Goal: Task Accomplishment & Management: Manage account settings

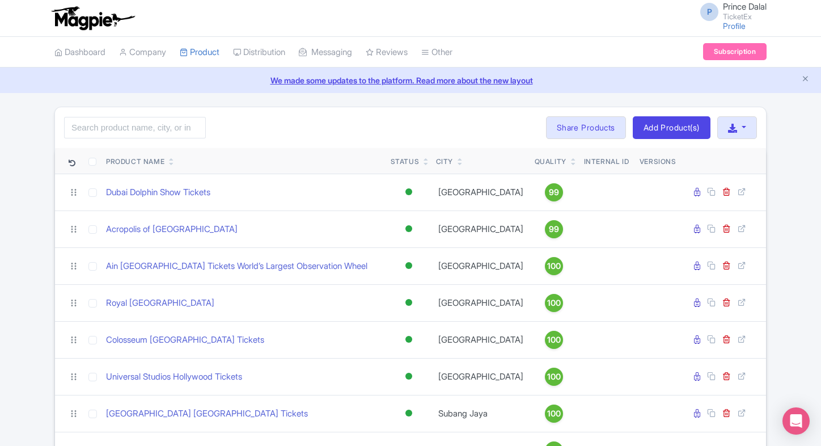
click at [571, 159] on link at bounding box center [573, 163] width 5 height 9
click at [105, 121] on input "search" at bounding box center [135, 128] width 142 height 22
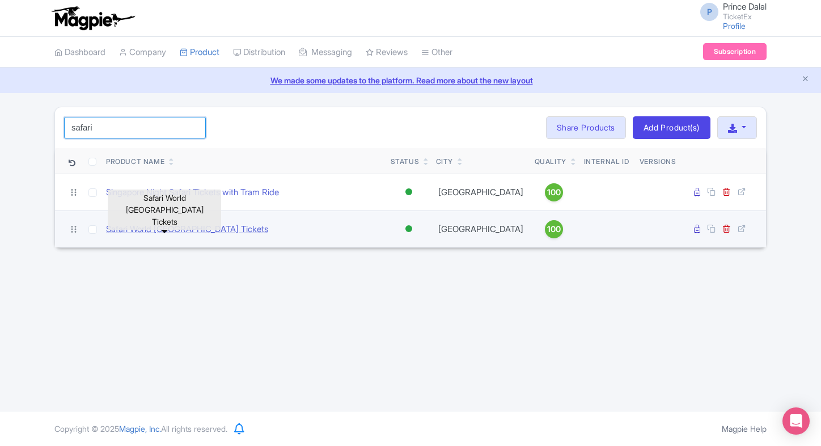
type input "safari"
click at [120, 223] on link "Safari World [GEOGRAPHIC_DATA] Tickets" at bounding box center [187, 229] width 162 height 13
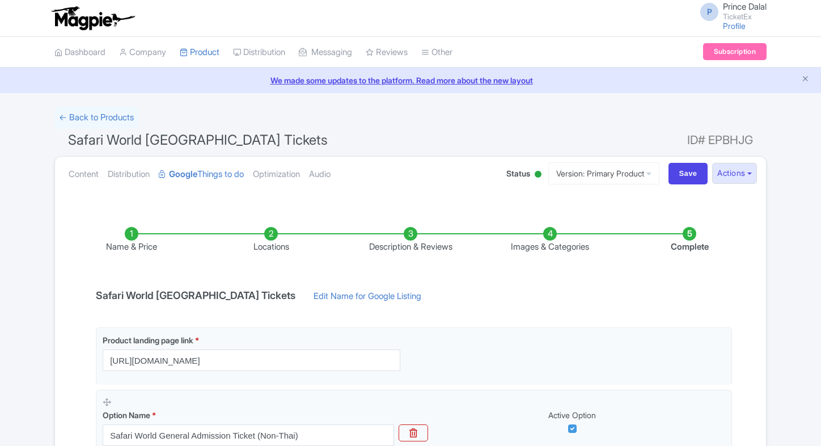
scroll to position [213, 0]
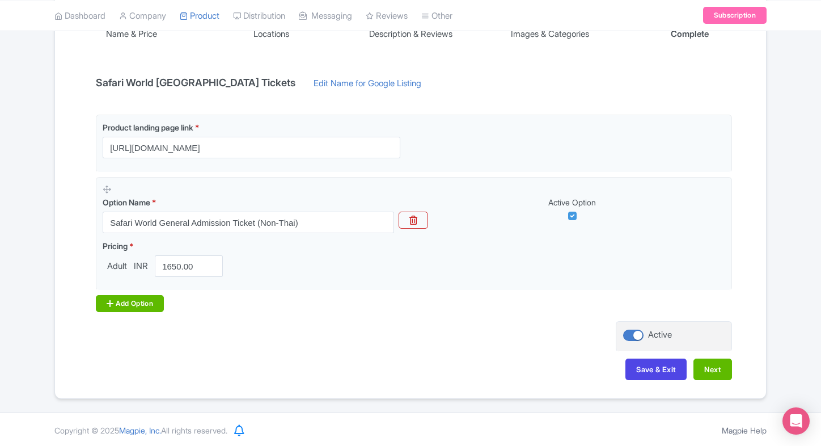
click at [126, 308] on div "Add Option" at bounding box center [130, 303] width 68 height 17
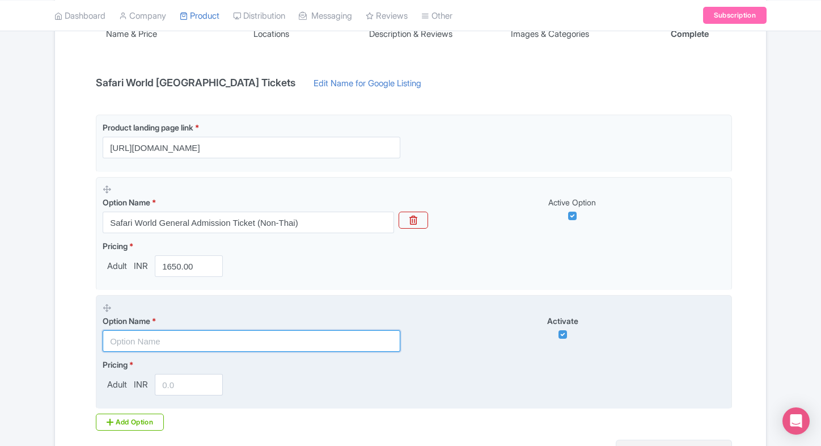
click at [135, 337] on input "text" at bounding box center [252, 341] width 298 height 22
paste input "Marine Park General Admission Ticket (Non- Thai)"
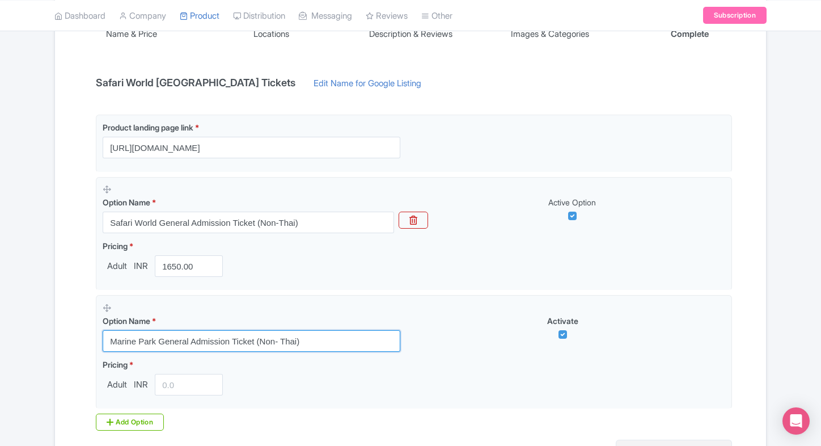
type input "Marine Park General Admission Ticket (Non- Thai)"
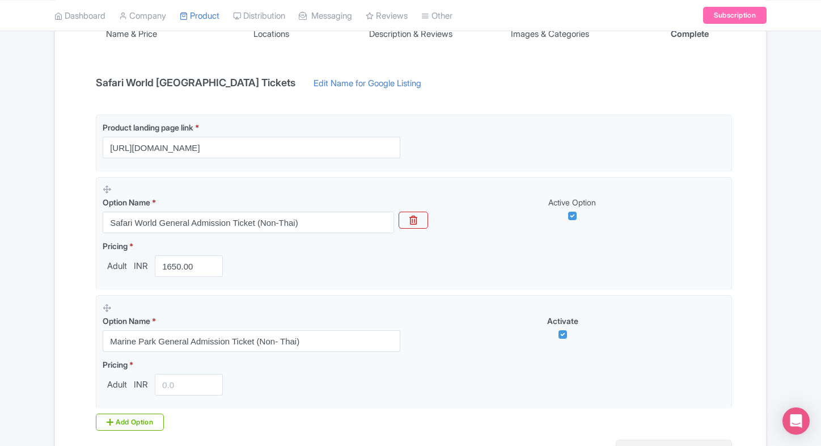
click at [33, 329] on div "← Back to Products Safari World Bangkok Tickets ID# EPBHJG Content Distribution…" at bounding box center [410, 205] width 821 height 623
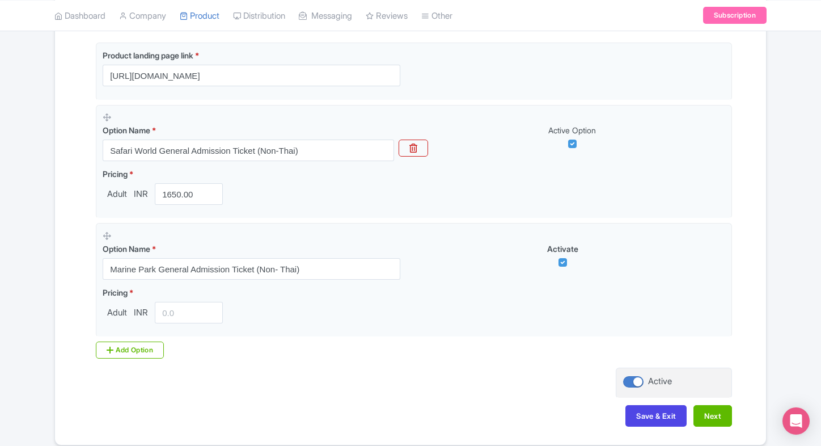
scroll to position [290, 0]
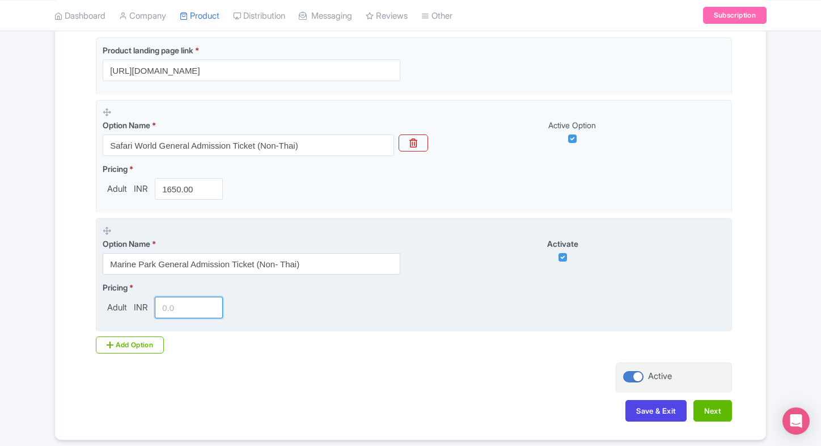
click at [171, 312] on input "number" at bounding box center [189, 308] width 68 height 22
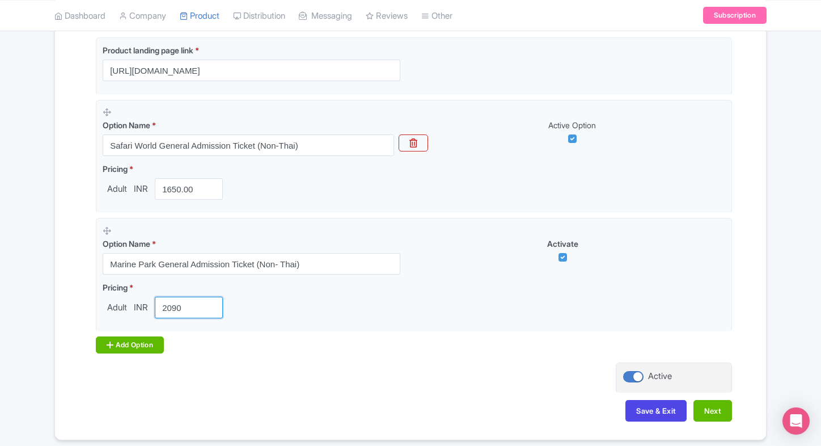
type input "2090"
click at [108, 337] on div "Add Option" at bounding box center [130, 344] width 68 height 17
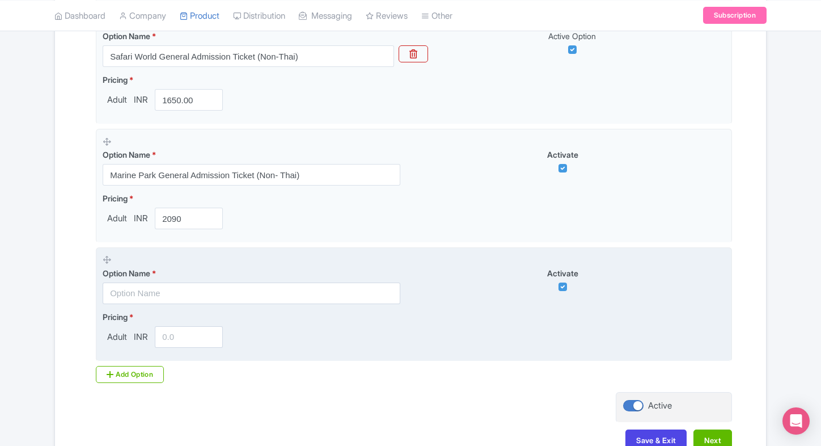
scroll to position [381, 0]
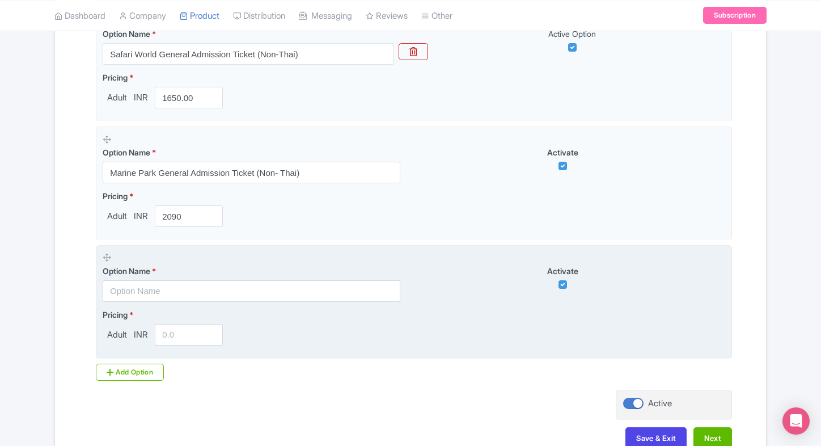
click at [177, 294] on input "text" at bounding box center [252, 291] width 298 height 22
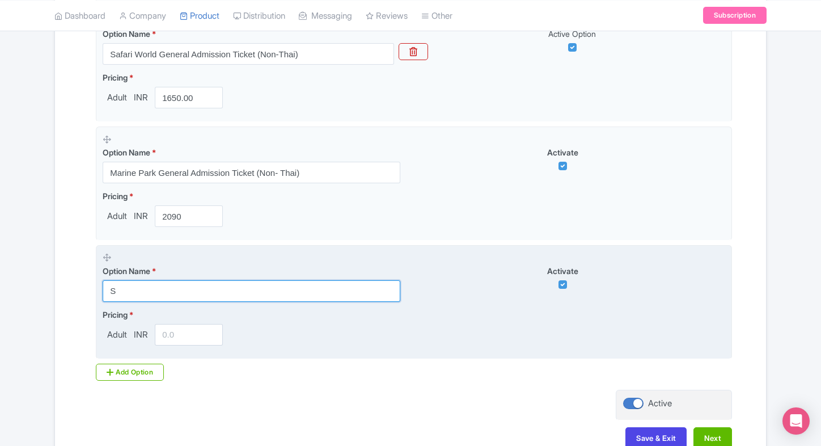
paste input "ingle-Day Pass of Safari World and Marine Park (Non- Thai)"
type input "Single-Day Pass of Safari World and Marine Park (Non- Thai)"
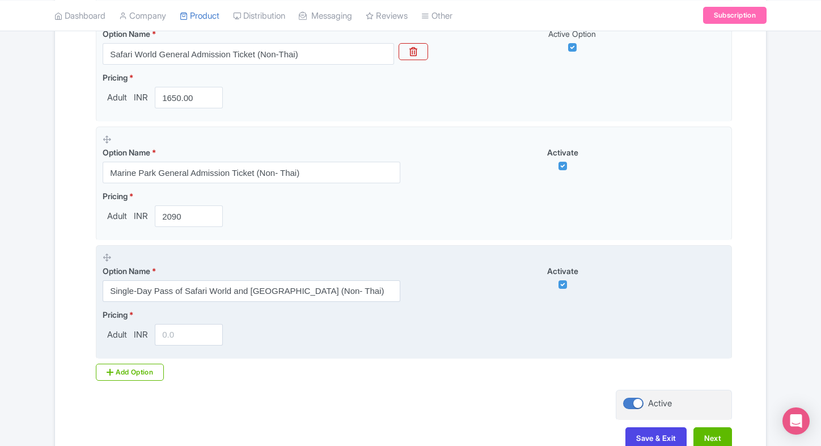
click at [181, 331] on input "number" at bounding box center [189, 335] width 68 height 22
type input "2300"
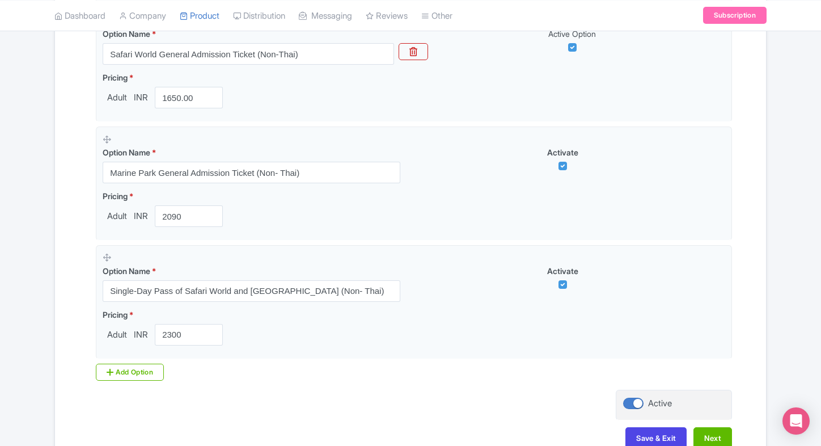
click at [65, 213] on div "Name & Price Locations Description & Reviews Images & Categories Complete Safar…" at bounding box center [411, 141] width 698 height 637
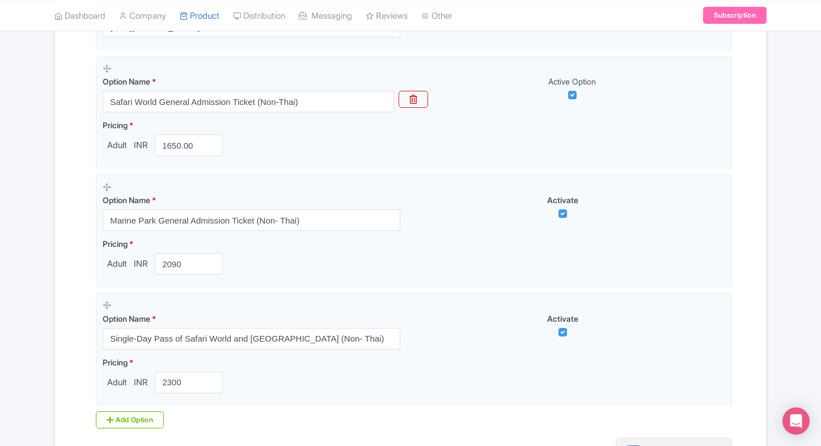
scroll to position [382, 0]
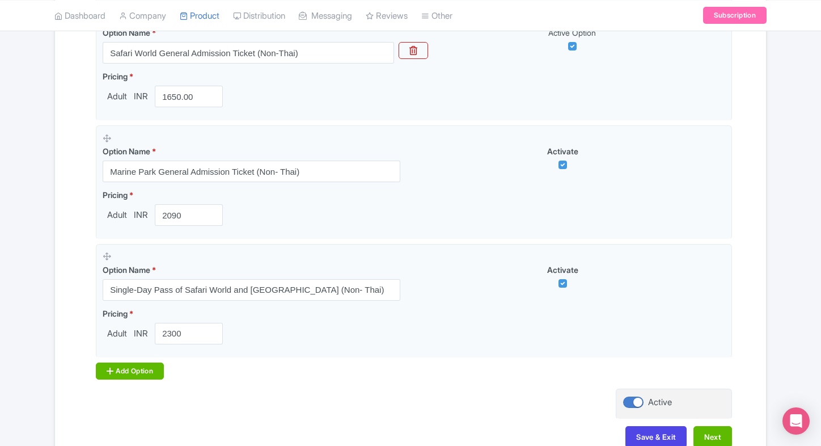
click at [122, 377] on div "Add Option" at bounding box center [130, 370] width 68 height 17
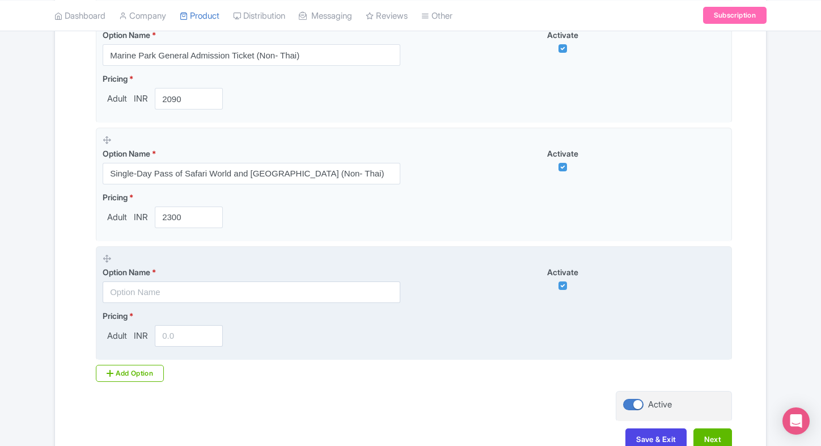
scroll to position [499, 0]
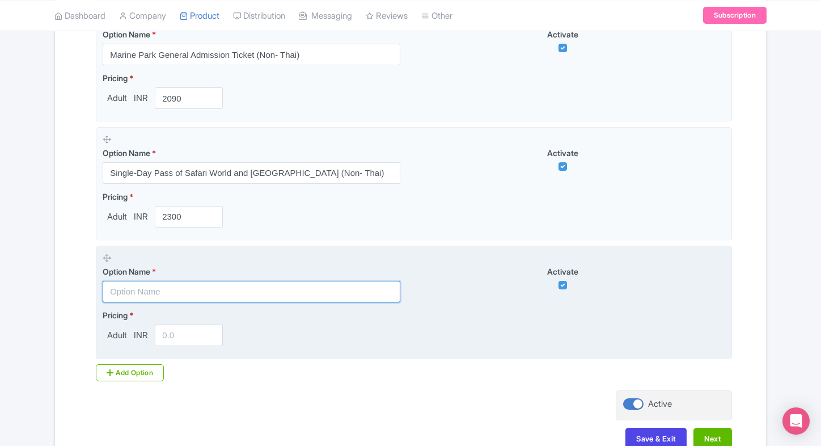
click at [190, 291] on input "text" at bounding box center [252, 292] width 298 height 22
paste input "Marine Park General admissions with buffet lunch - Non Thai"
type input "Marine Park General admissions with buffet lunch - Non Thai"
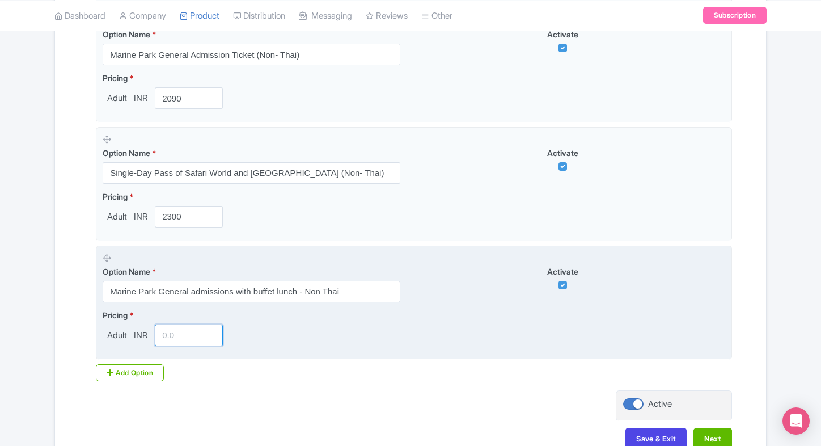
click at [168, 332] on input "number" at bounding box center [189, 335] width 68 height 22
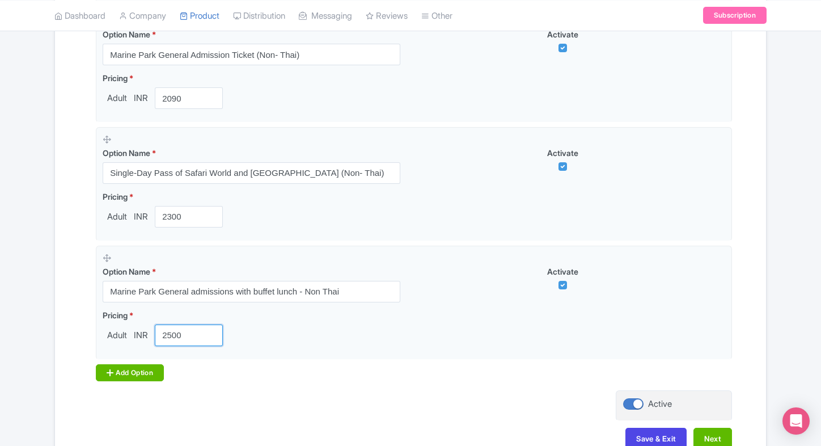
type input "2500"
click at [124, 379] on div "Add Option" at bounding box center [130, 372] width 68 height 17
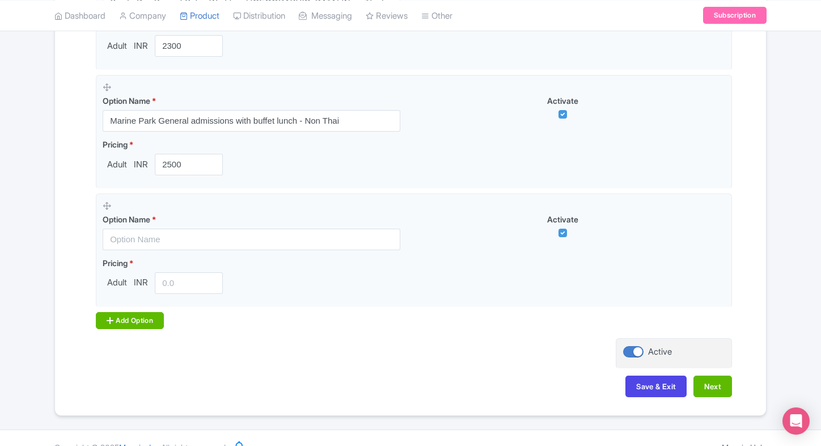
scroll to position [686, 0]
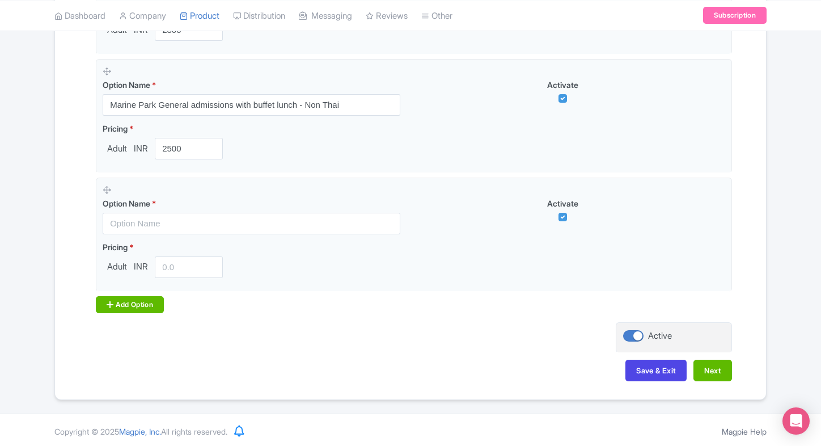
click at [153, 305] on div "Add Option" at bounding box center [130, 304] width 68 height 17
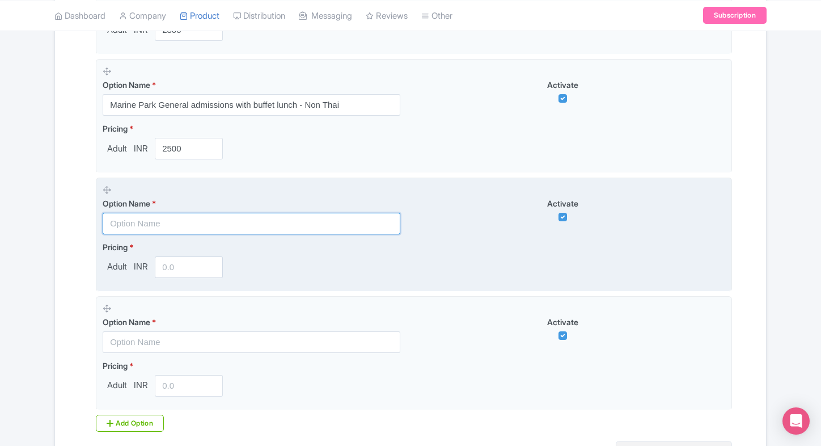
paste input "Entrance to Safari World and [GEOGRAPHIC_DATA] with Indian Buffet lunch (Non -T…"
click at [175, 226] on input "text" at bounding box center [252, 224] width 298 height 22
type input "Entrance to Safari World and [GEOGRAPHIC_DATA] with Indian Buffet lunch (Non -T…"
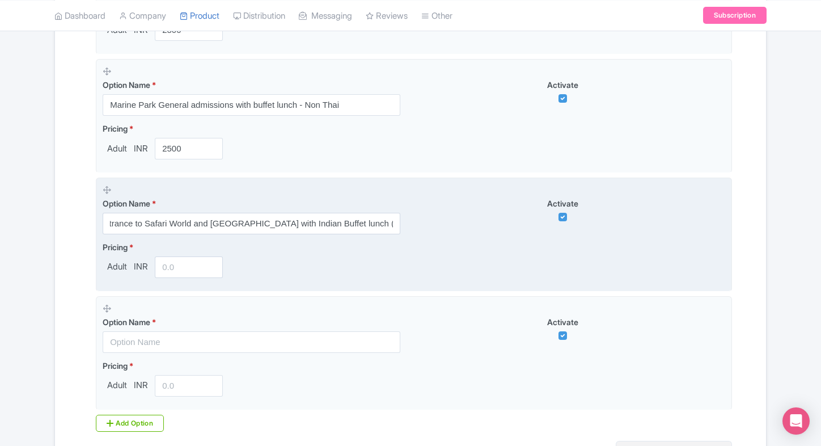
scroll to position [0, 0]
click at [166, 264] on input "number" at bounding box center [189, 267] width 68 height 22
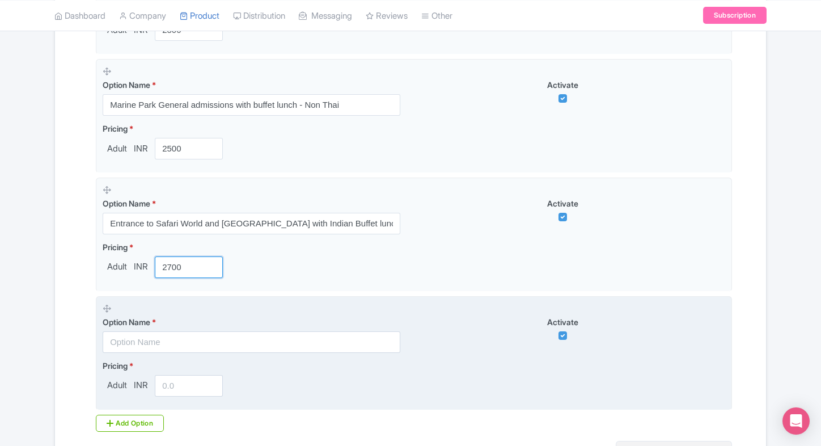
type input "2700"
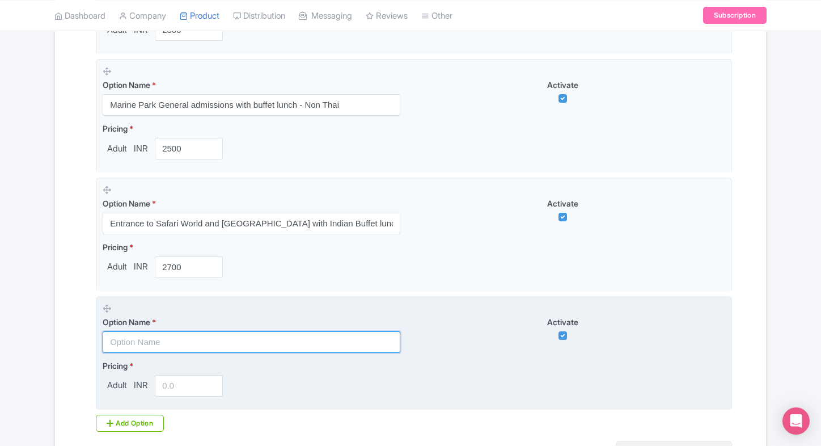
click at [149, 333] on input "text" at bounding box center [252, 342] width 298 height 22
paste input "Admission to [GEOGRAPHIC_DATA], [GEOGRAPHIC_DATA] and river safari world includ…"
type input "Admission to [GEOGRAPHIC_DATA], [GEOGRAPHIC_DATA] and river safari world includ…"
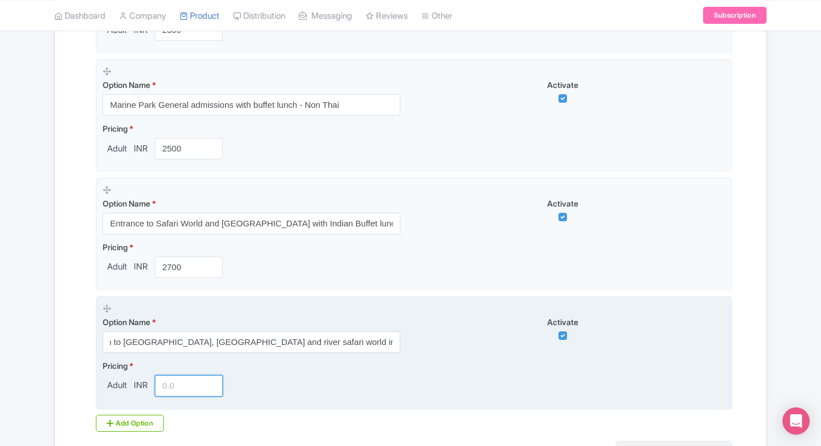
click at [177, 388] on input "number" at bounding box center [189, 386] width 68 height 22
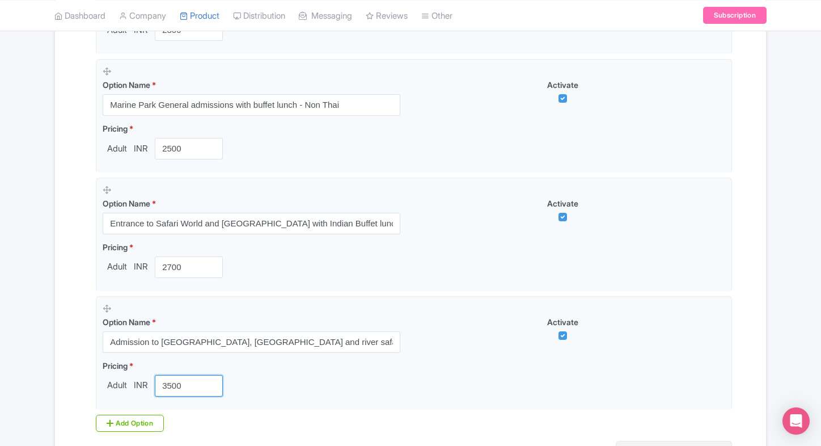
type input "3500"
click at [77, 356] on div "Name & Price Locations Description & Reviews Images & Categories Complete Safar…" at bounding box center [411, 15] width 698 height 992
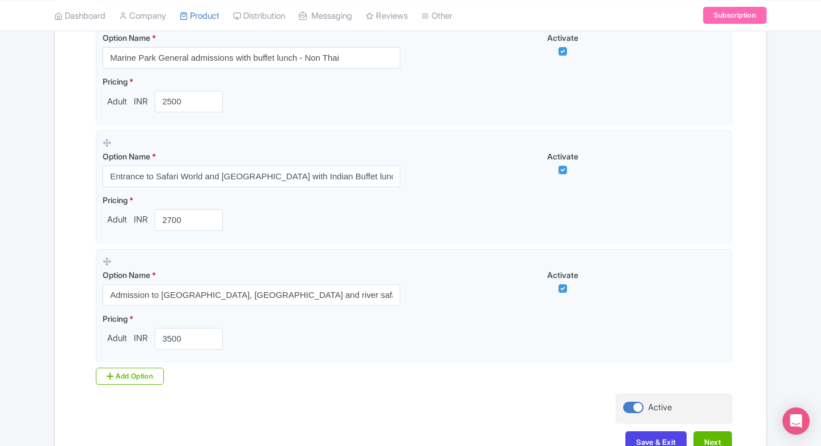
scroll to position [804, 0]
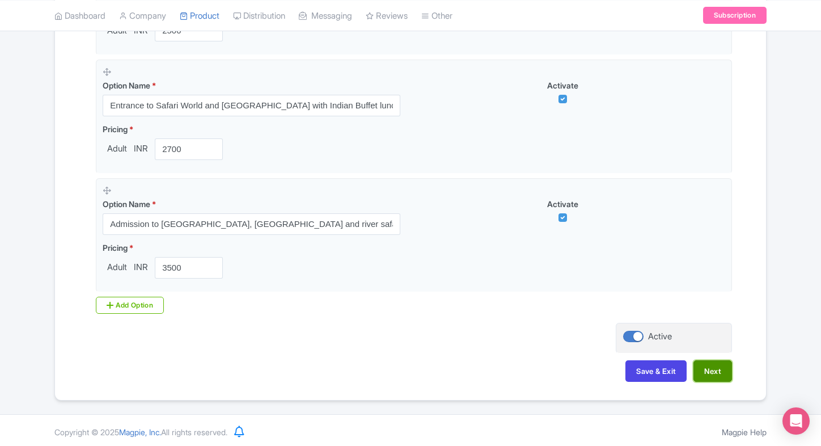
click at [719, 371] on button "Next" at bounding box center [713, 371] width 39 height 22
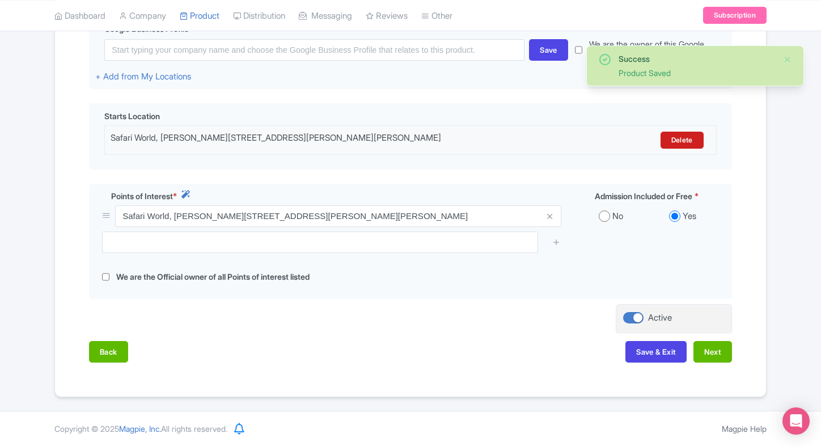
scroll to position [293, 0]
click at [720, 349] on button "Next" at bounding box center [713, 352] width 39 height 22
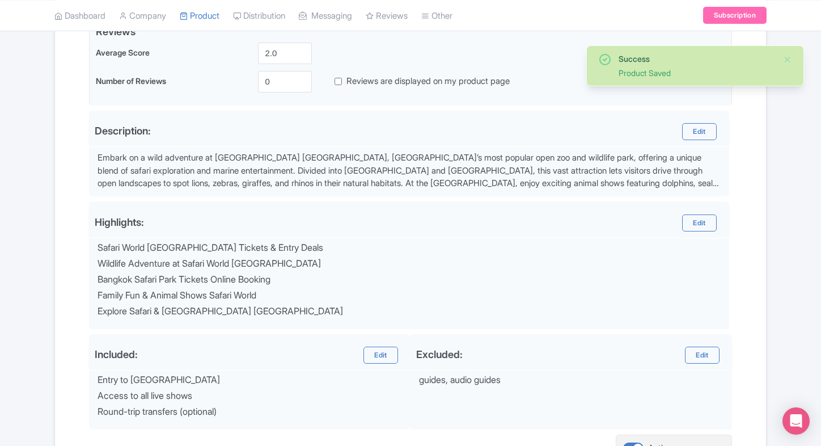
scroll to position [404, 0]
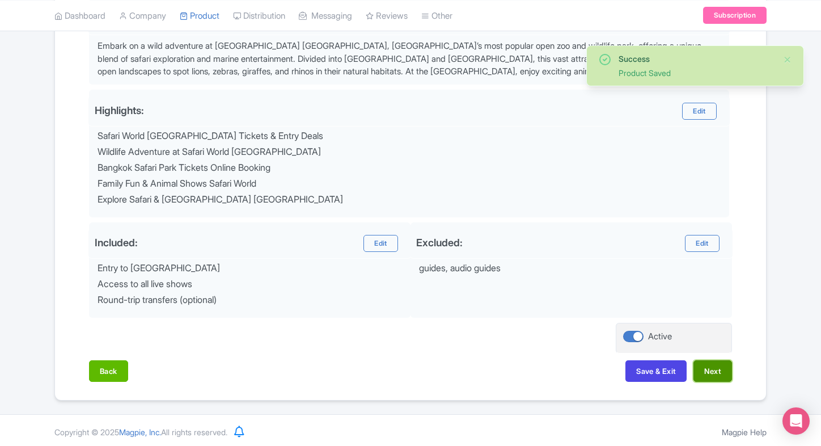
click at [719, 362] on button "Next" at bounding box center [713, 371] width 39 height 22
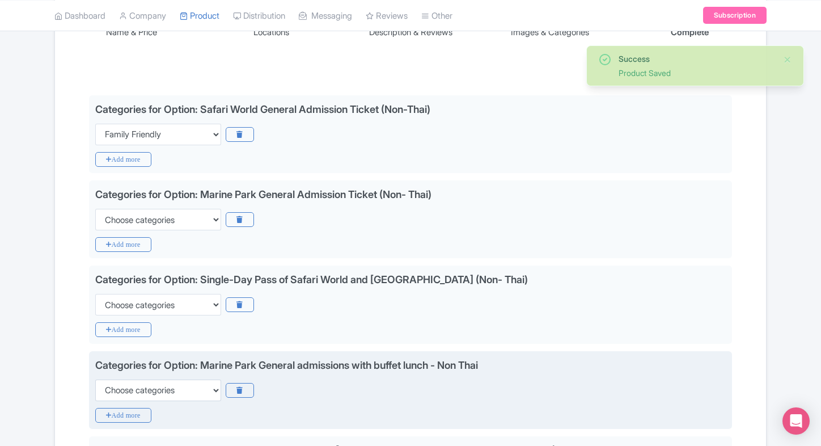
scroll to position [214, 0]
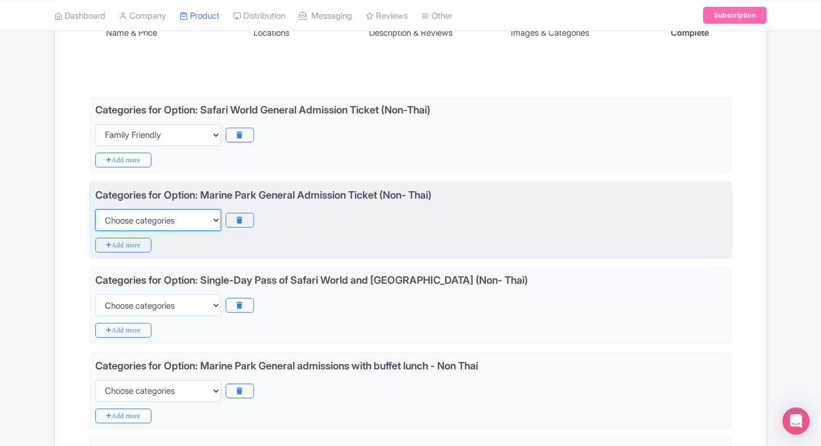
click at [175, 219] on select "Choose categories Adults Only Animals Audio Guide Beaches Bike Tours Boat Tours…" at bounding box center [158, 220] width 126 height 22
click at [95, 209] on select "Choose categories Adults Only Animals Audio Guide Beaches Bike Tours Boat Tours…" at bounding box center [158, 220] width 126 height 22
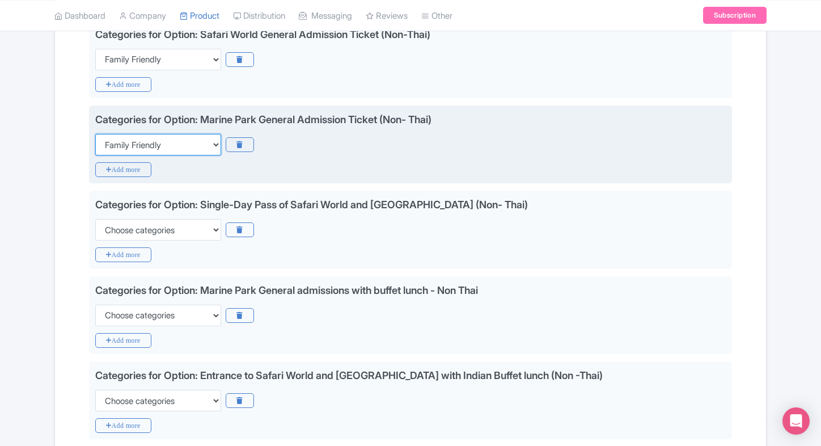
scroll to position [293, 0]
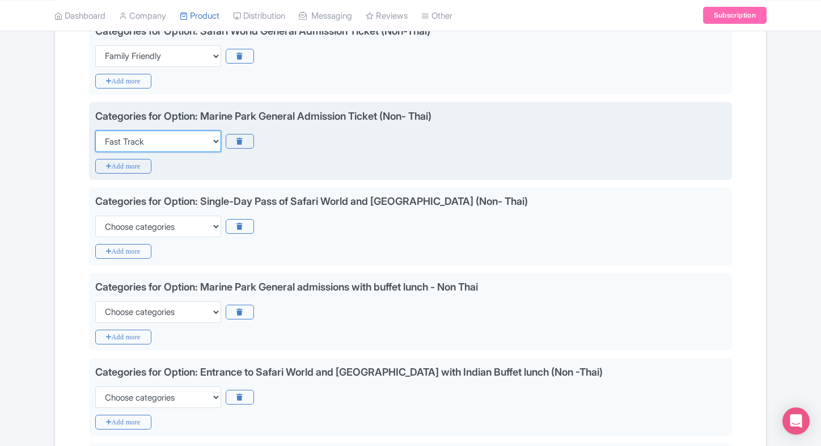
click at [209, 149] on select "Choose categories Adults Only Animals Audio Guide Beaches Bike Tours Boat Tours…" at bounding box center [158, 141] width 126 height 22
click at [95, 130] on select "Choose categories Adults Only Animals Audio Guide Beaches Bike Tours Boat Tours…" at bounding box center [158, 141] width 126 height 22
click at [209, 149] on select "Choose categories Adults Only Animals Audio Guide Beaches Bike Tours Boat Tours…" at bounding box center [158, 141] width 126 height 22
select select "family-friendly"
click at [95, 130] on select "Choose categories Adults Only Animals Audio Guide Beaches Bike Tours Boat Tours…" at bounding box center [158, 141] width 126 height 22
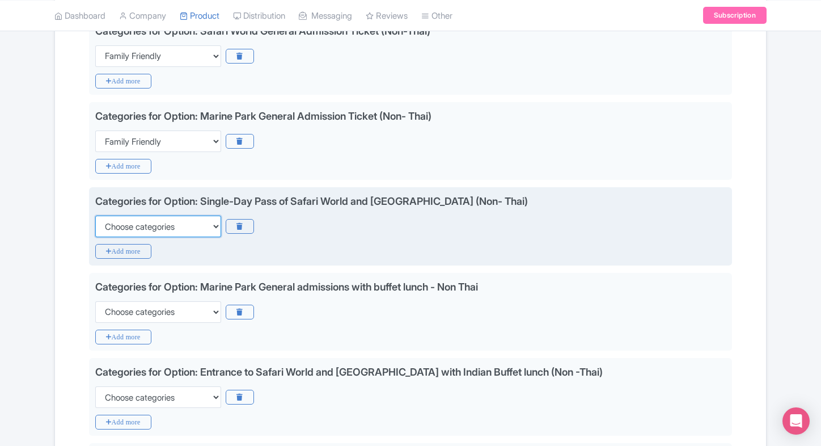
click at [195, 230] on select "Choose categories Adults Only Animals Audio Guide Beaches Bike Tours Boat Tours…" at bounding box center [158, 226] width 126 height 22
select select "family-friendly"
click at [95, 215] on select "Choose categories Adults Only Animals Audio Guide Beaches Bike Tours Boat Tours…" at bounding box center [158, 226] width 126 height 22
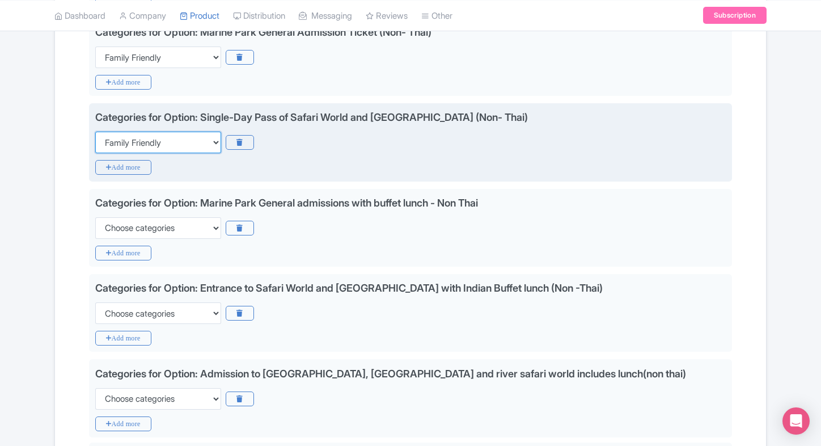
scroll to position [378, 0]
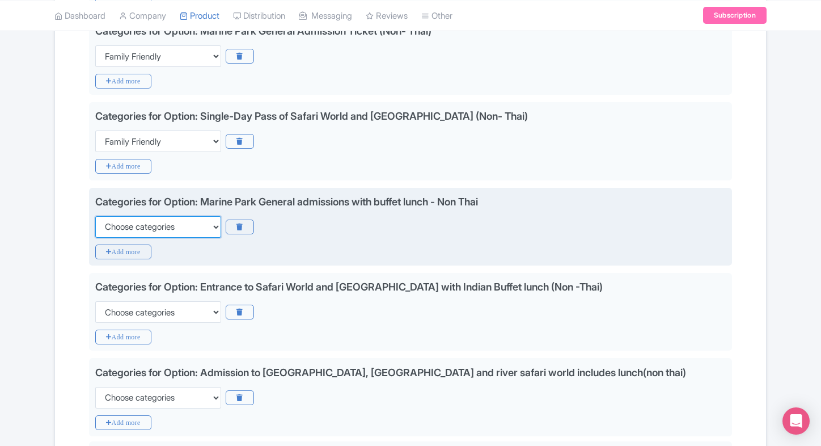
click at [198, 227] on select "Choose categories Adults Only Animals Audio Guide Beaches Bike Tours Boat Tours…" at bounding box center [158, 227] width 126 height 22
select select "family-friendly"
click at [95, 216] on select "Choose categories Adults Only Animals Audio Guide Beaches Bike Tours Boat Tours…" at bounding box center [158, 227] width 126 height 22
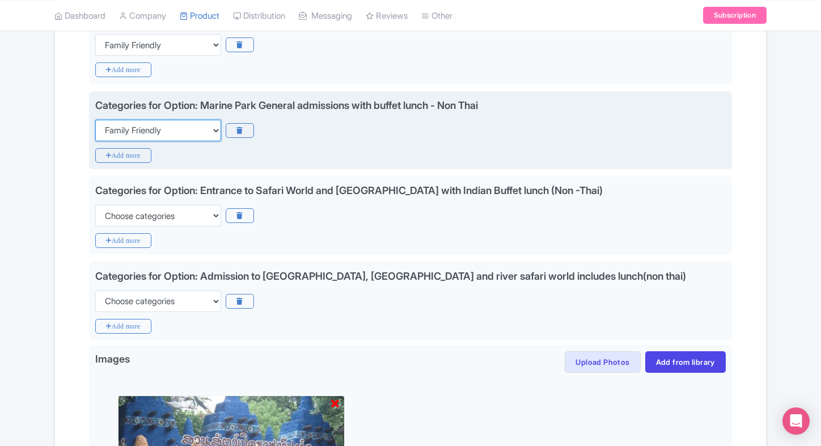
scroll to position [486, 0]
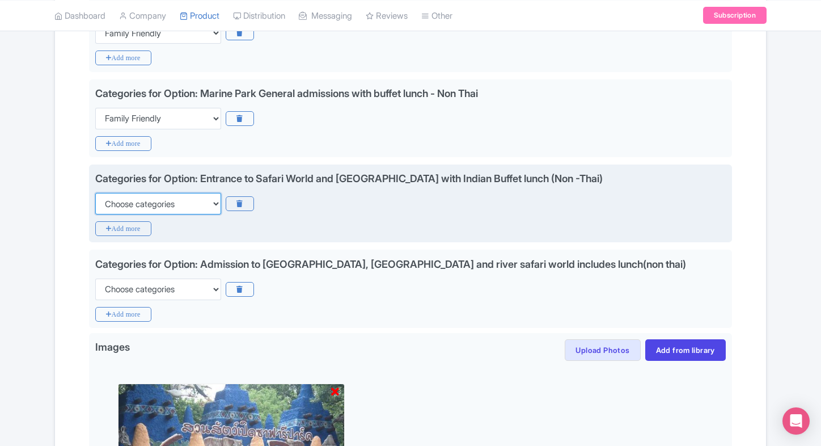
click at [212, 207] on select "Choose categories Adults Only Animals Audio Guide Beaches Bike Tours Boat Tours…" at bounding box center [158, 204] width 126 height 22
select select "family-friendly"
click at [95, 193] on select "Choose categories Adults Only Animals Audio Guide Beaches Bike Tours Boat Tours…" at bounding box center [158, 204] width 126 height 22
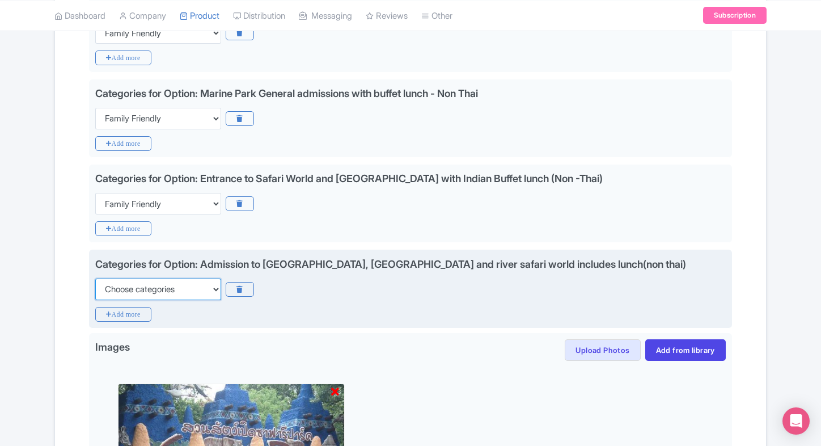
click at [207, 291] on select "Choose categories Adults Only Animals Audio Guide Beaches Bike Tours Boat Tours…" at bounding box center [158, 289] width 126 height 22
select select "family-friendly"
click at [95, 278] on select "Choose categories Adults Only Animals Audio Guide Beaches Bike Tours Boat Tours…" at bounding box center [158, 289] width 126 height 22
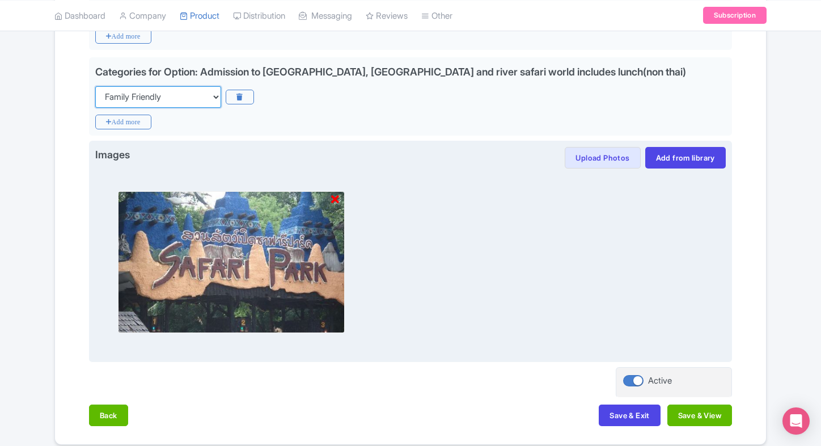
scroll to position [722, 0]
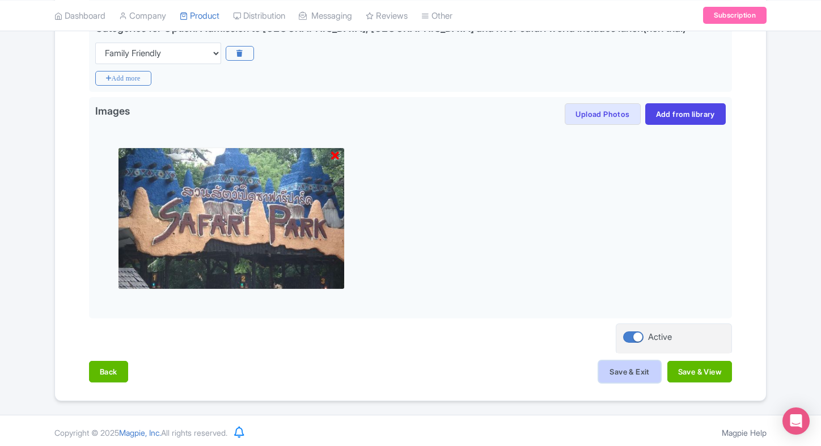
click at [601, 361] on button "Save & Exit" at bounding box center [629, 372] width 61 height 22
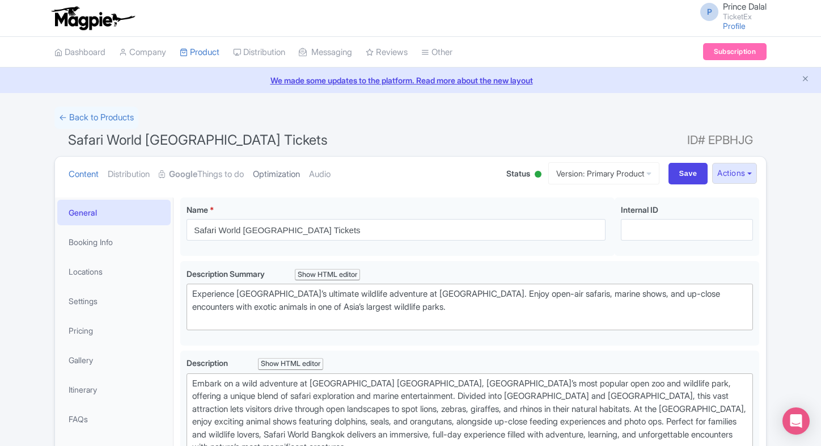
click at [263, 162] on link "Optimization" at bounding box center [276, 175] width 47 height 36
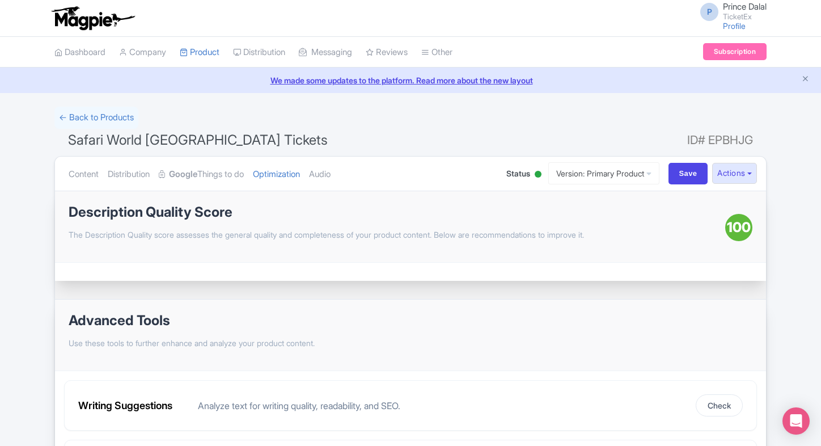
click at [48, 144] on div "← Back to Products Safari World [GEOGRAPHIC_DATA] Tickets ID# EPBHJG Content Di…" at bounding box center [411, 303] width 726 height 393
